Goal: Obtain resource: Download file/media

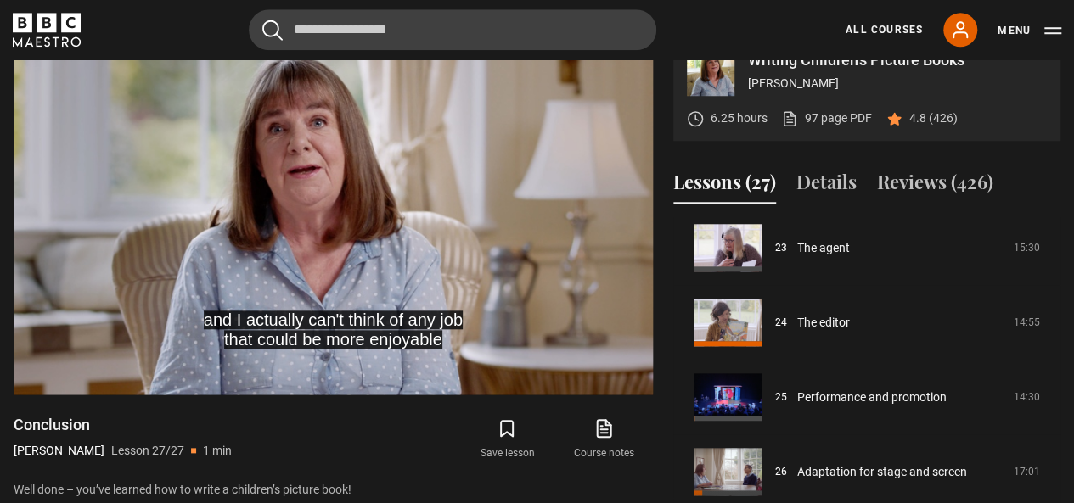
scroll to position [1404, 0]
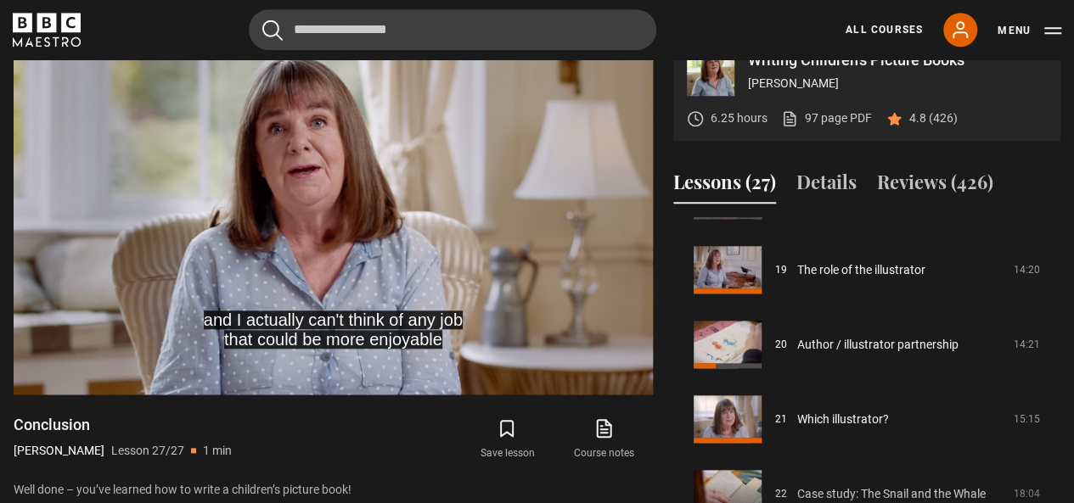
click at [1054, 488] on div "Course trailer 01 Writing Children's Picture Books Introduction 05:03 02 What i…" at bounding box center [866, 400] width 387 height 367
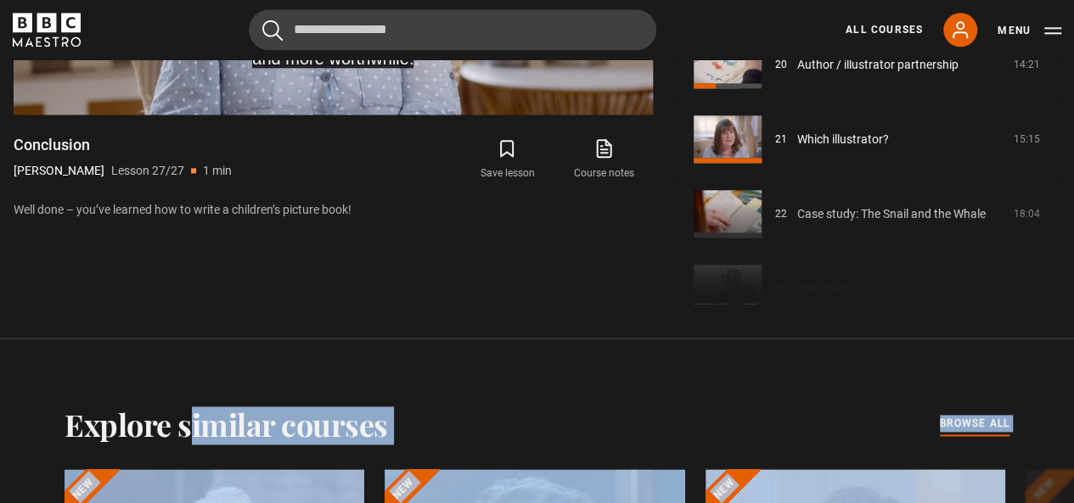
drag, startPoint x: 1054, startPoint y: 488, endPoint x: 1053, endPoint y: 509, distance: 20.4
click at [1053, 503] on html "Skip to main content Cancel Courses Previous courses Next courses [PERSON_NAME]…" at bounding box center [537, 453] width 1074 height 2898
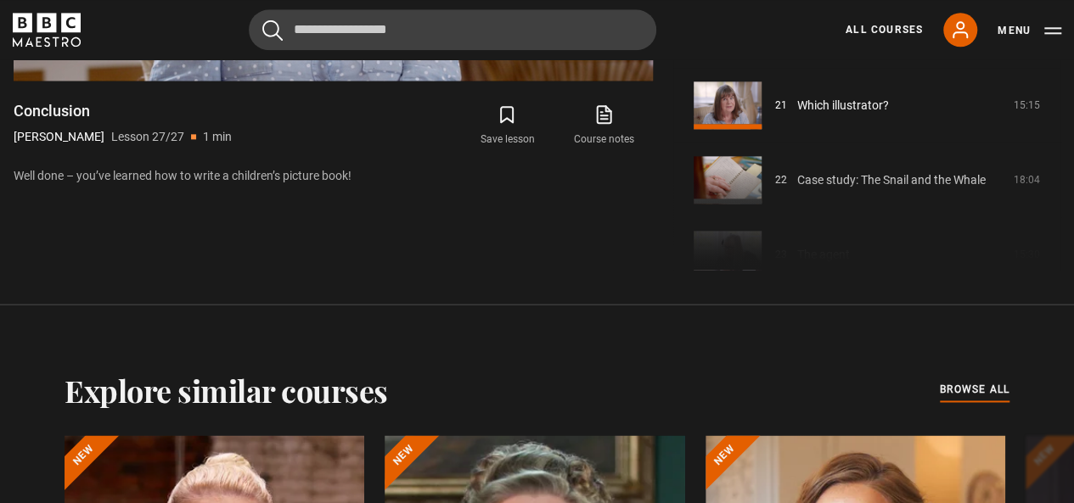
click at [1058, 222] on div "Course trailer 01 Writing Children's Picture Books Introduction 05:03 02 What i…" at bounding box center [866, 86] width 387 height 367
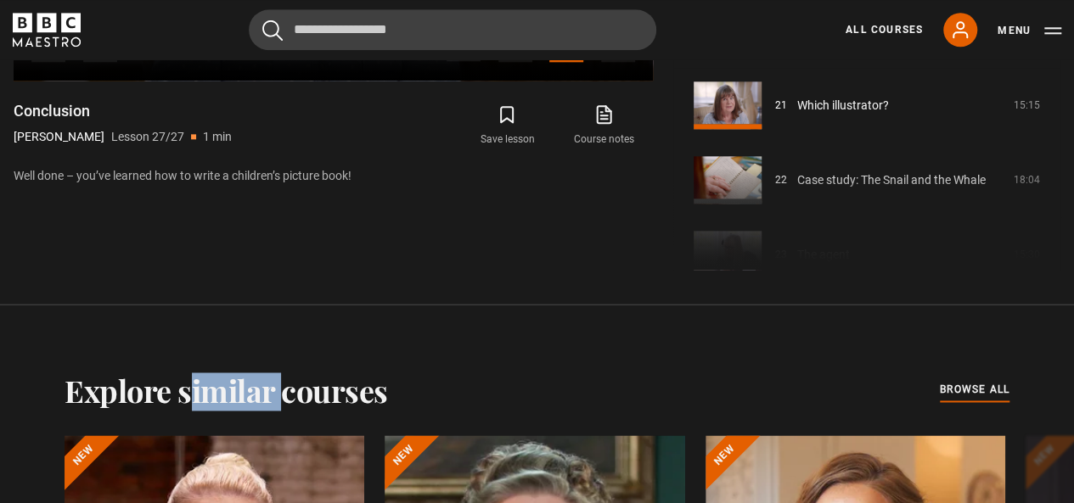
drag, startPoint x: 1058, startPoint y: 222, endPoint x: 1053, endPoint y: 206, distance: 16.1
click at [1053, 206] on div "Course trailer 01 Writing Children's Picture Books Introduction 05:03 02 What i…" at bounding box center [866, 86] width 387 height 367
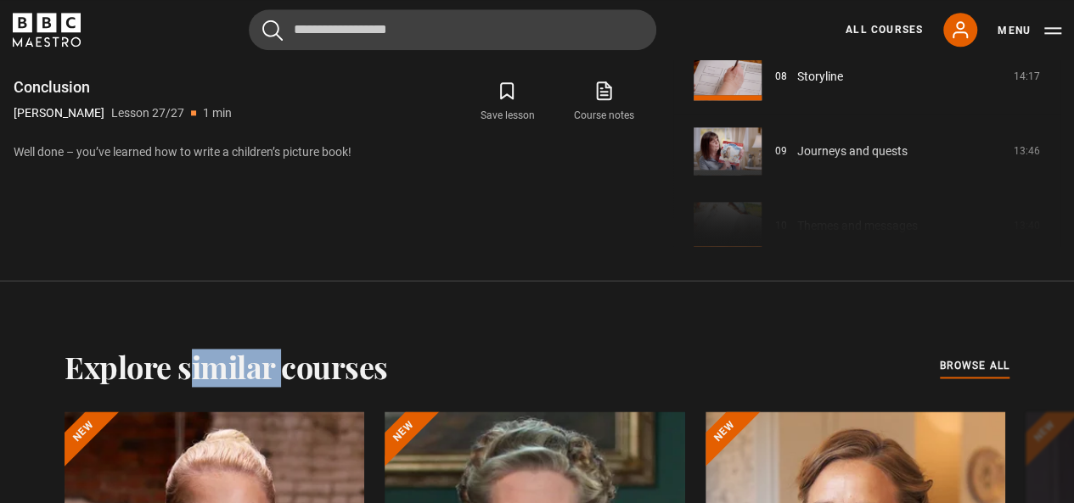
scroll to position [1099, 0]
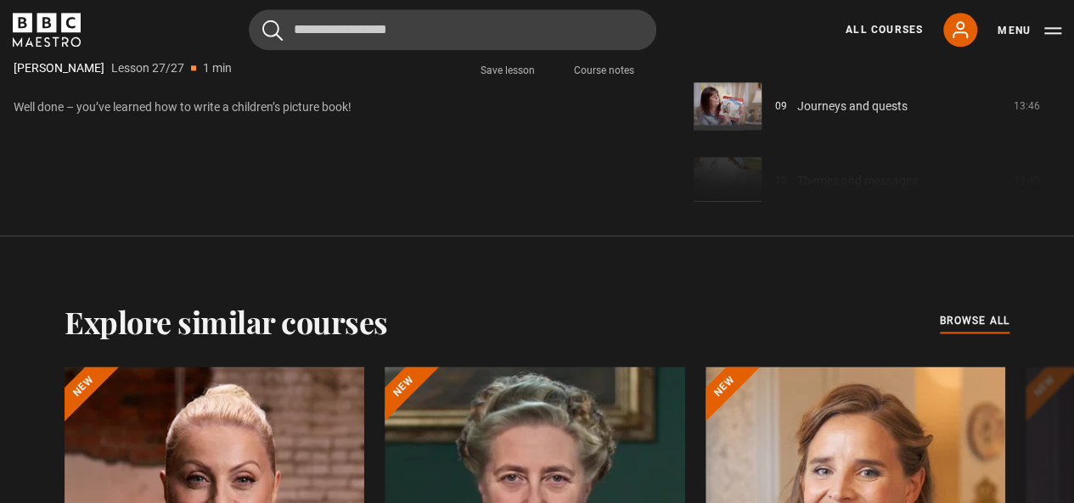
click at [1057, 161] on div "Course trailer 01 Writing Children's Picture Books Introduction 05:03 02 What i…" at bounding box center [866, 17] width 387 height 367
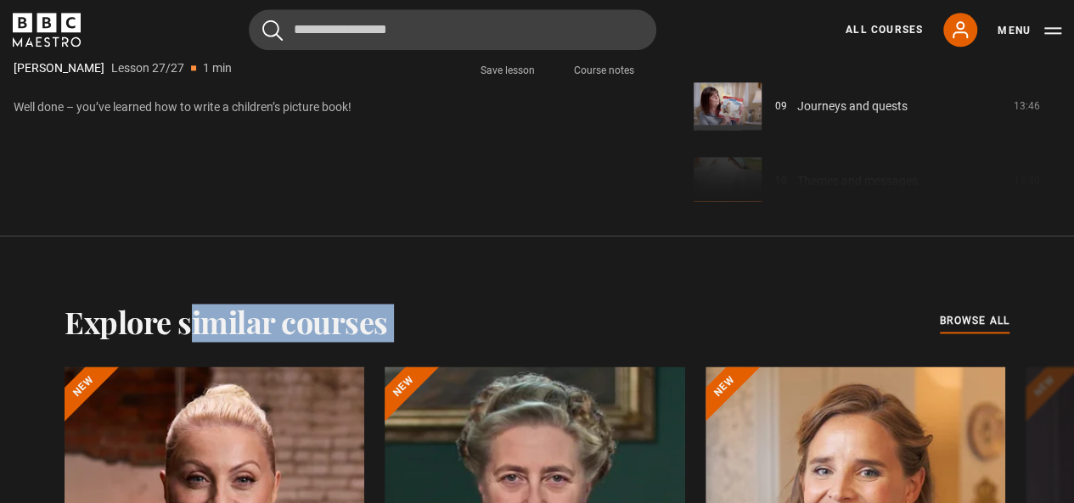
click at [1057, 161] on div "Course trailer 01 Writing Children's Picture Books Introduction 05:03 02 What i…" at bounding box center [866, 17] width 387 height 367
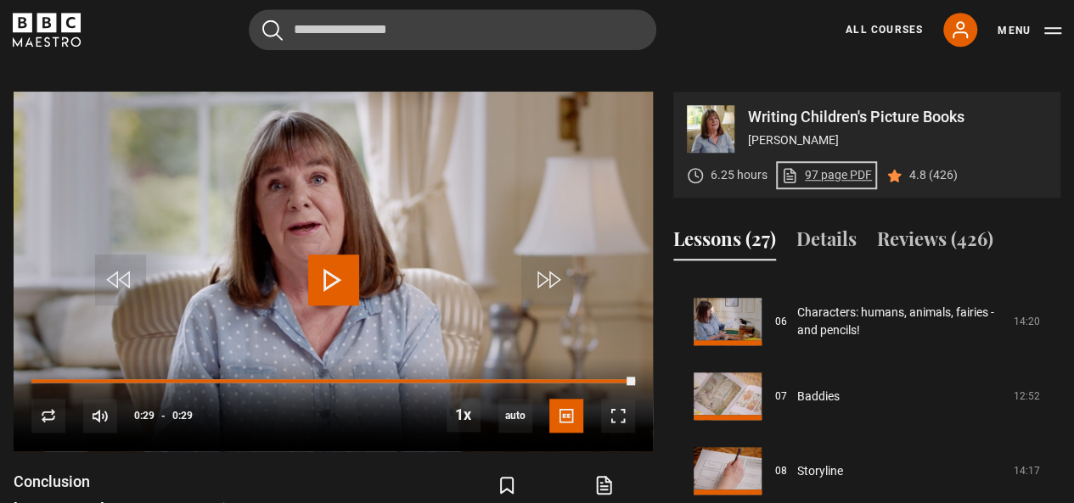
click at [837, 180] on link "97 page PDF (opens in new tab)" at bounding box center [826, 175] width 91 height 18
